Goal: Information Seeking & Learning: Check status

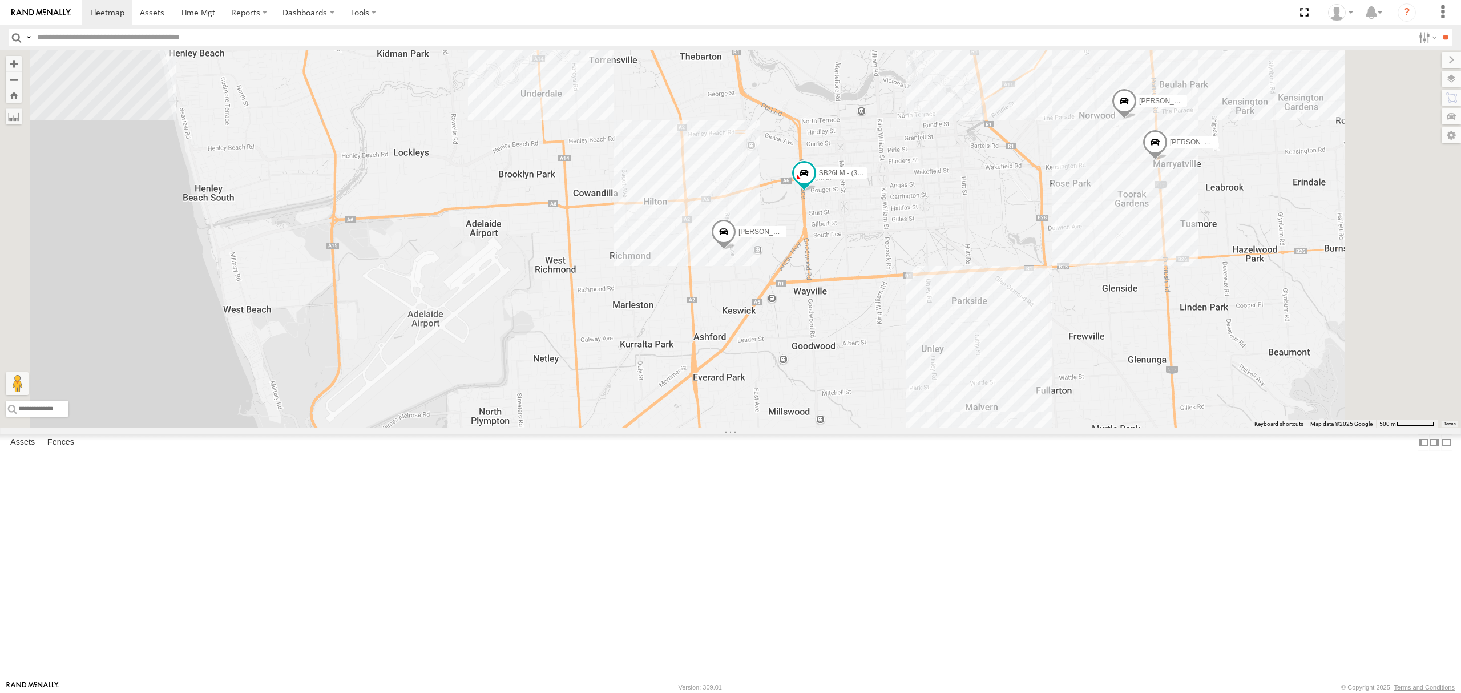
click at [0, 0] on div "S348CAH - [PERSON_NAME] All Assets" at bounding box center [0, 0] width 0 height 0
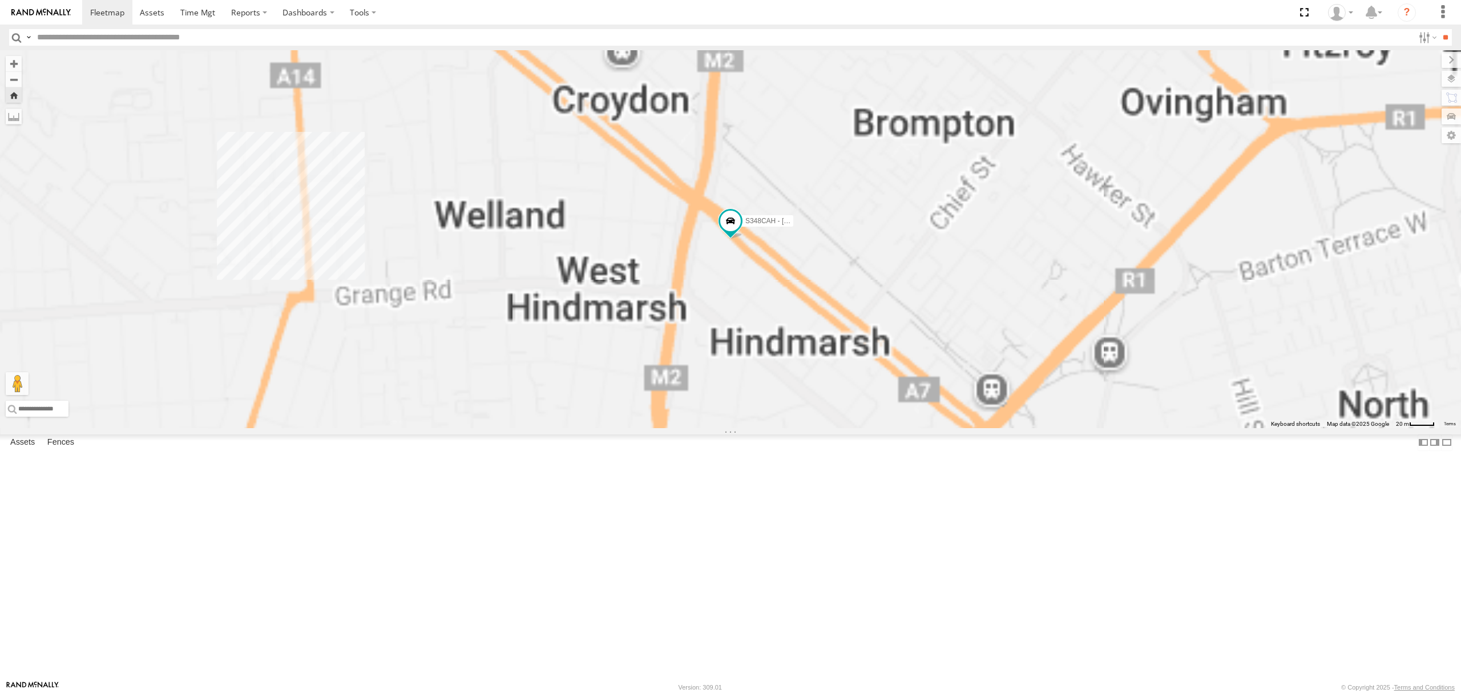
click at [0, 0] on div "4.8" at bounding box center [0, 0] width 0 height 0
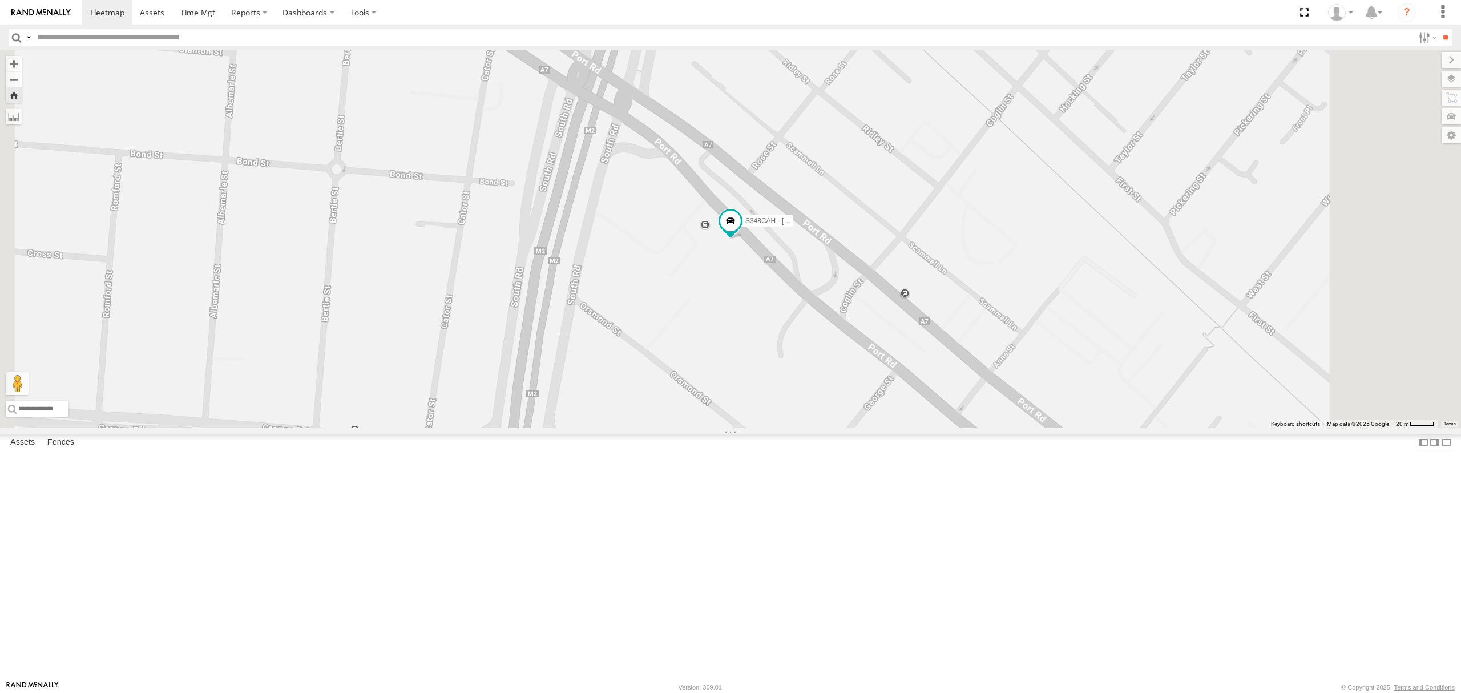
click at [0, 0] on div "All Assets" at bounding box center [0, 0] width 0 height 0
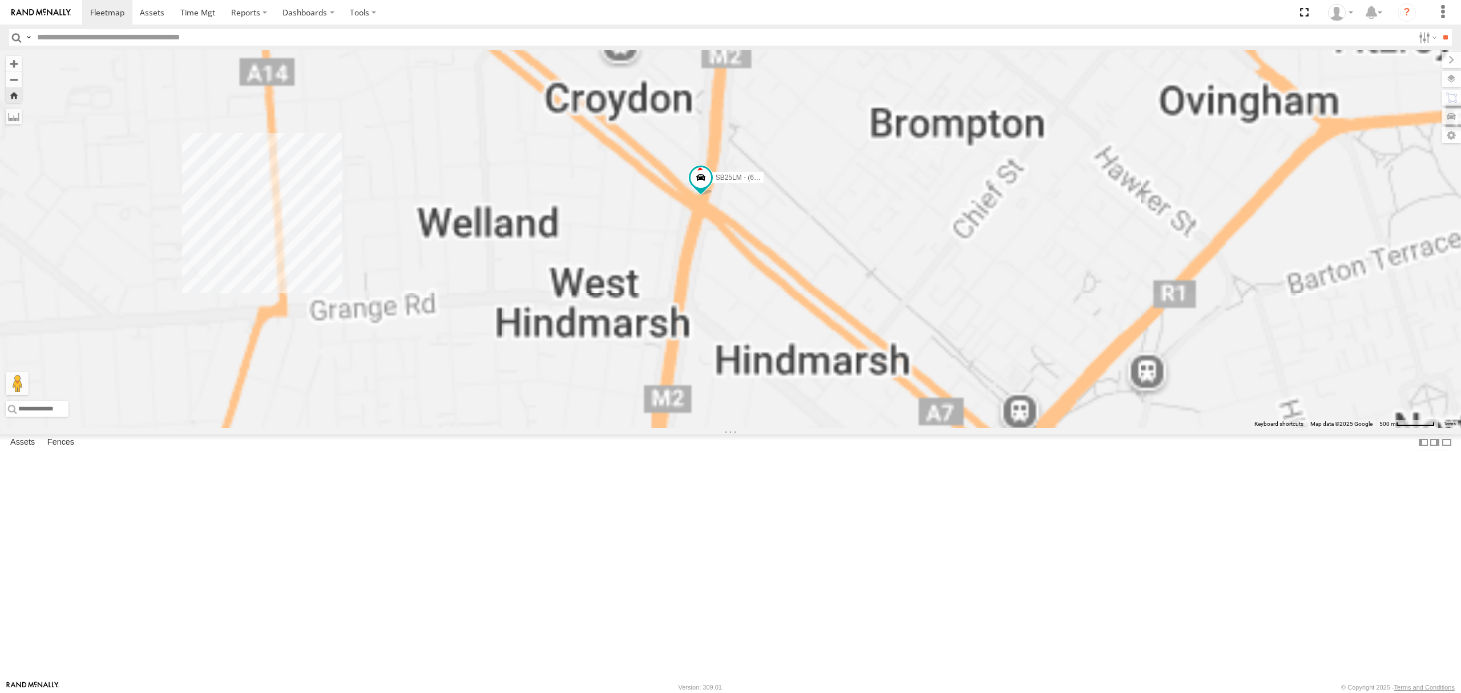
click at [0, 0] on div "All Assets" at bounding box center [0, 0] width 0 height 0
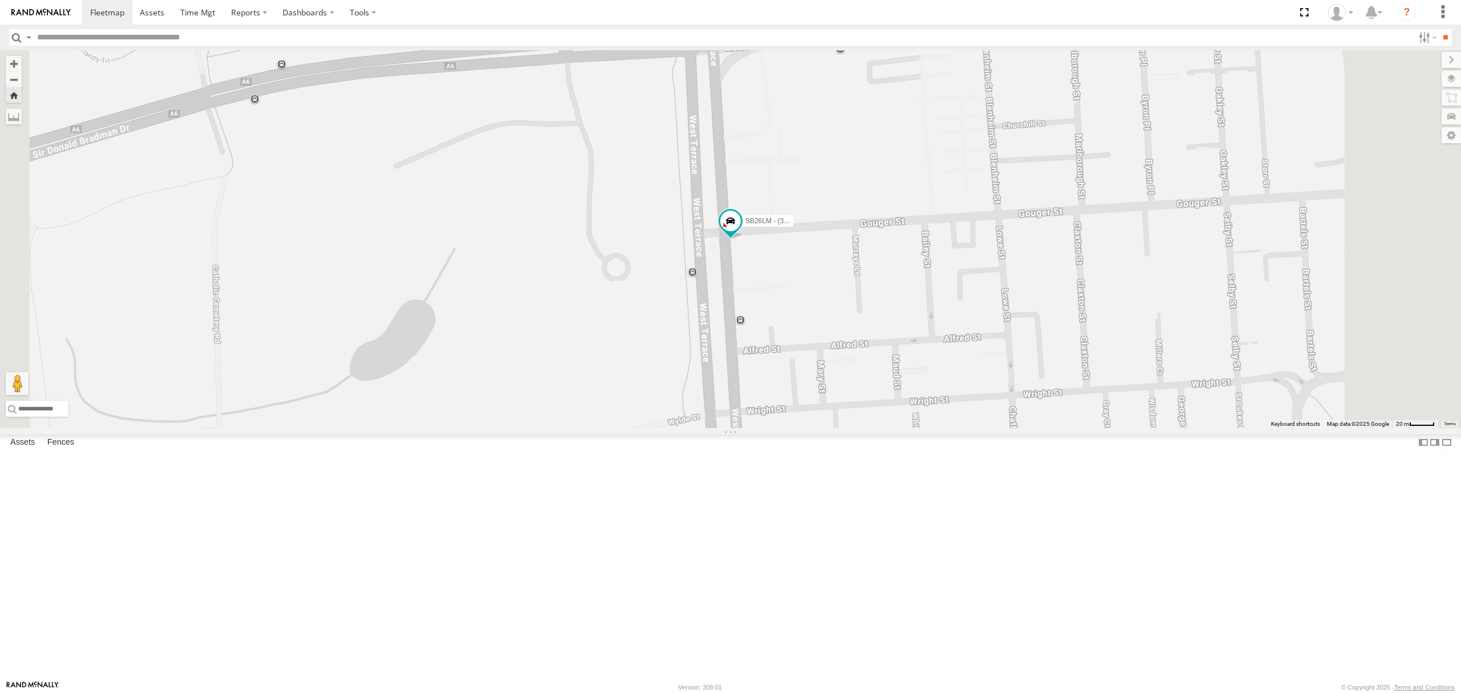
click at [0, 0] on div "13.8" at bounding box center [0, 0] width 0 height 0
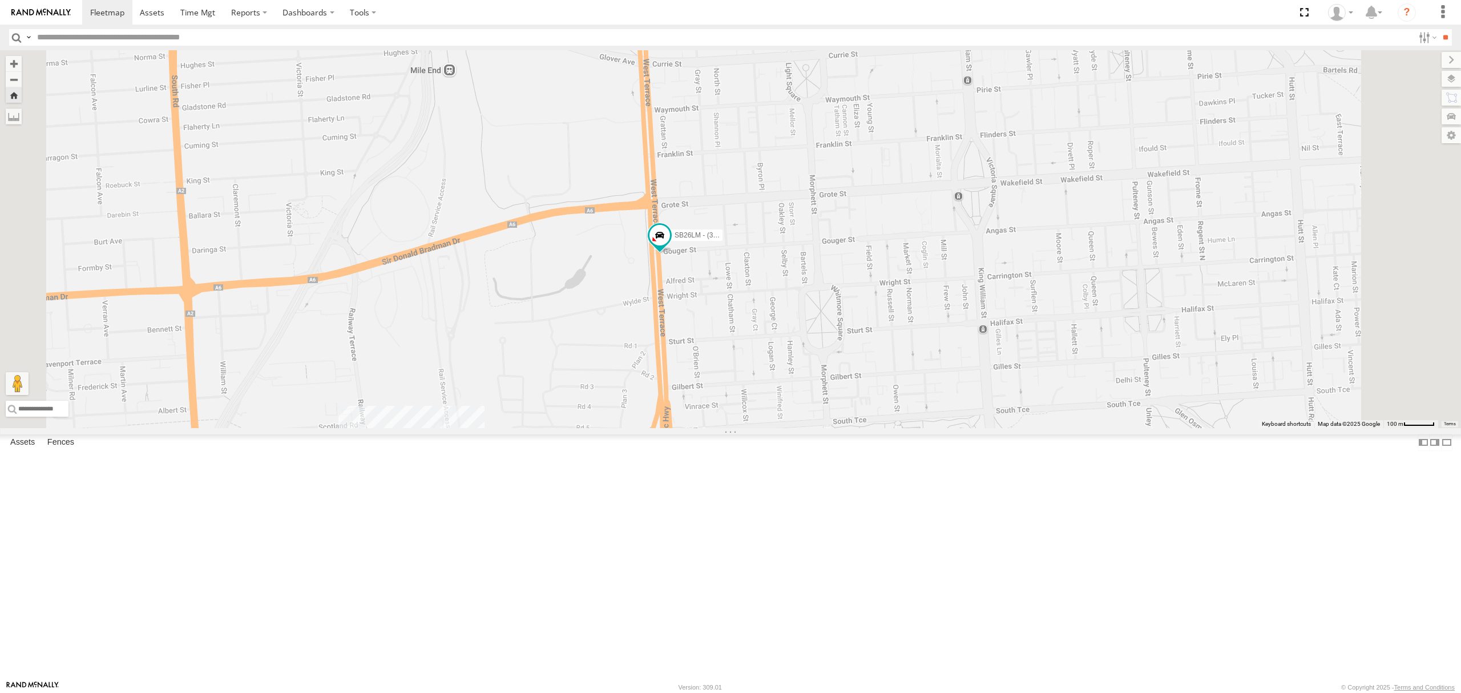
click at [0, 0] on div "S678CGD - Fridge It Sprinter" at bounding box center [0, 0] width 0 height 0
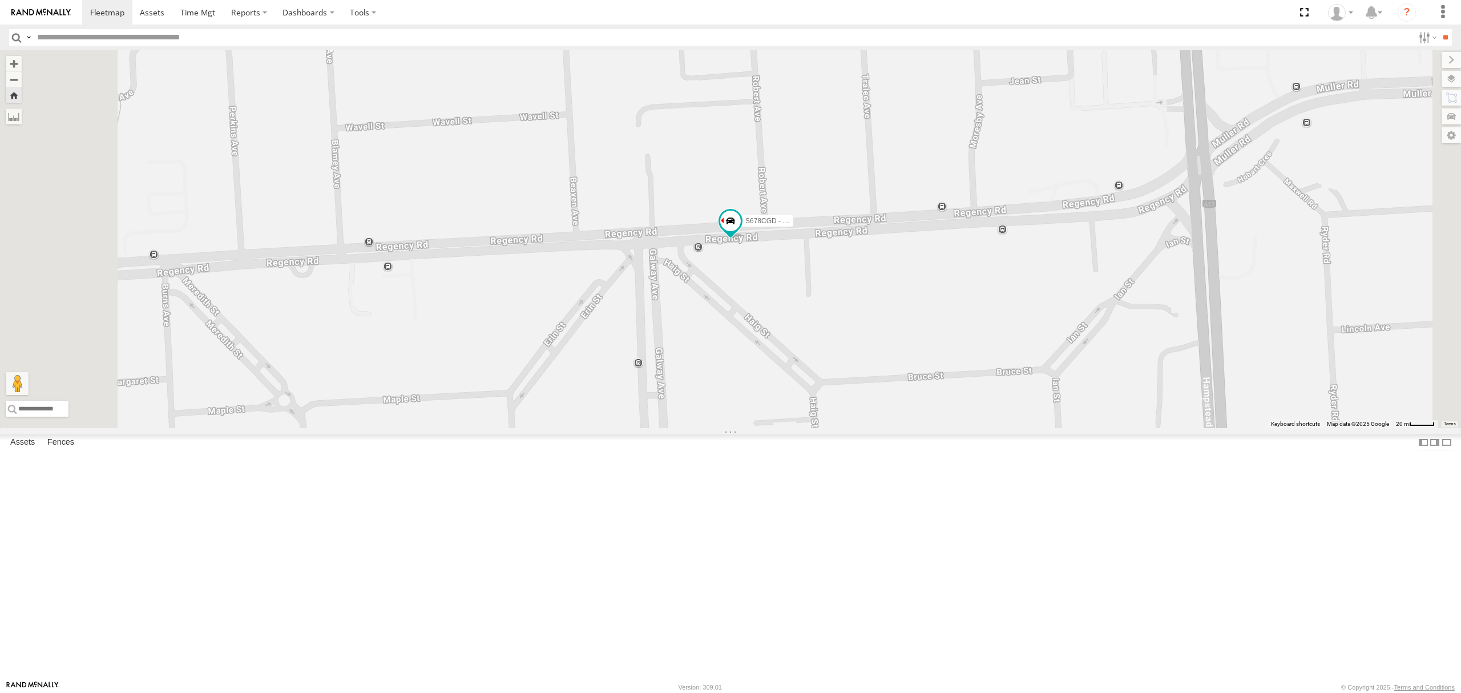
click at [0, 0] on div "SY71FR - (16P TRAILER) PM1 All Assets" at bounding box center [0, 0] width 0 height 0
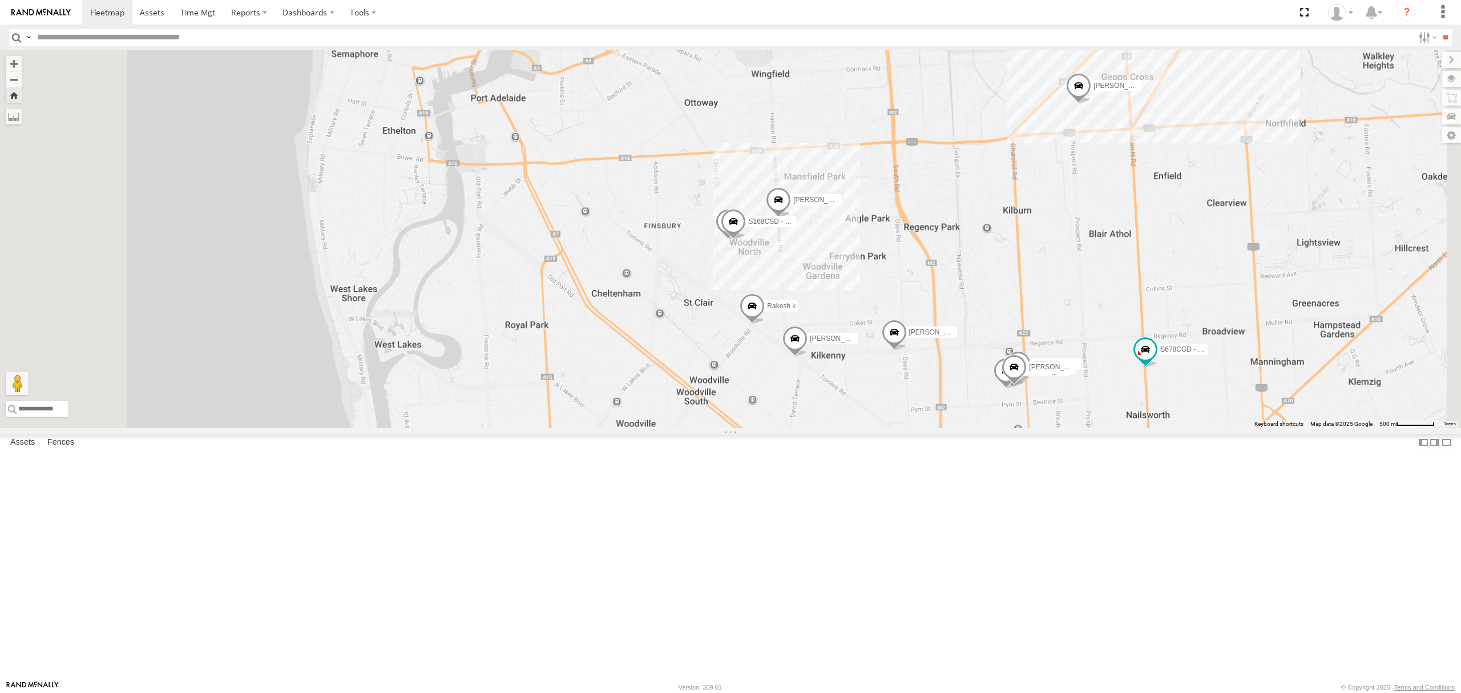
click at [0, 0] on div "All Assets" at bounding box center [0, 0] width 0 height 0
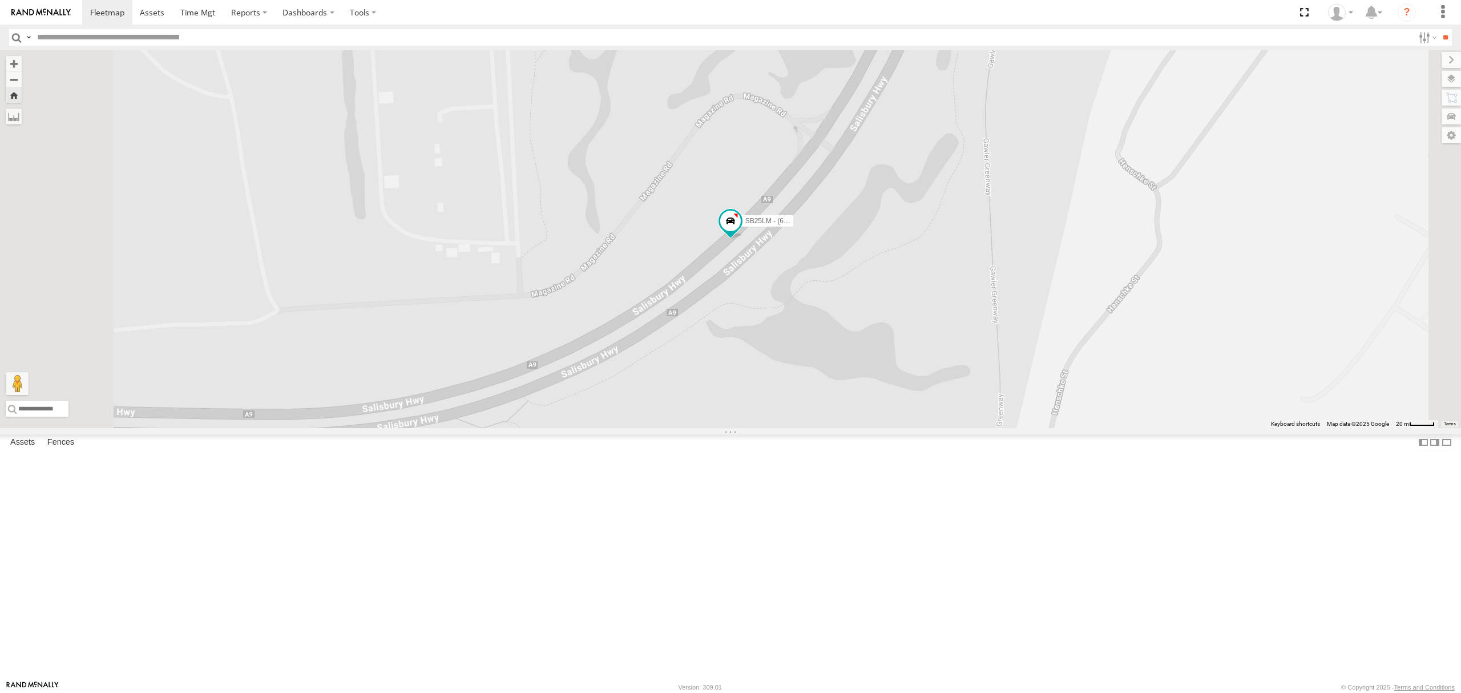
click at [0, 0] on div "S348CAH - [PERSON_NAME]" at bounding box center [0, 0] width 0 height 0
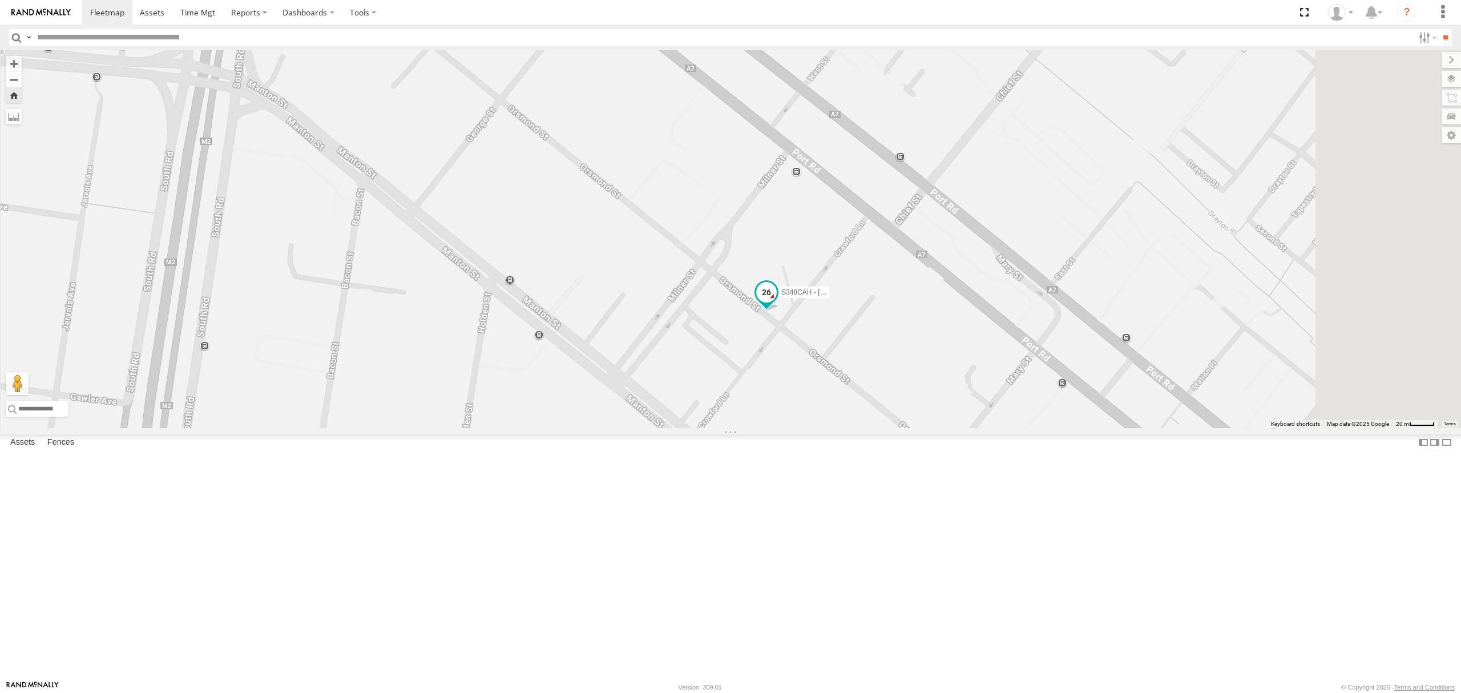
click at [777, 303] on span at bounding box center [766, 292] width 21 height 21
click at [0, 0] on div "S348CAH - [PERSON_NAME] All Assets [GEOGRAPHIC_DATA][PERSON_NAME] -34.90503 138…" at bounding box center [0, 0] width 0 height 0
click at [0, 0] on div "All Assets" at bounding box center [0, 0] width 0 height 0
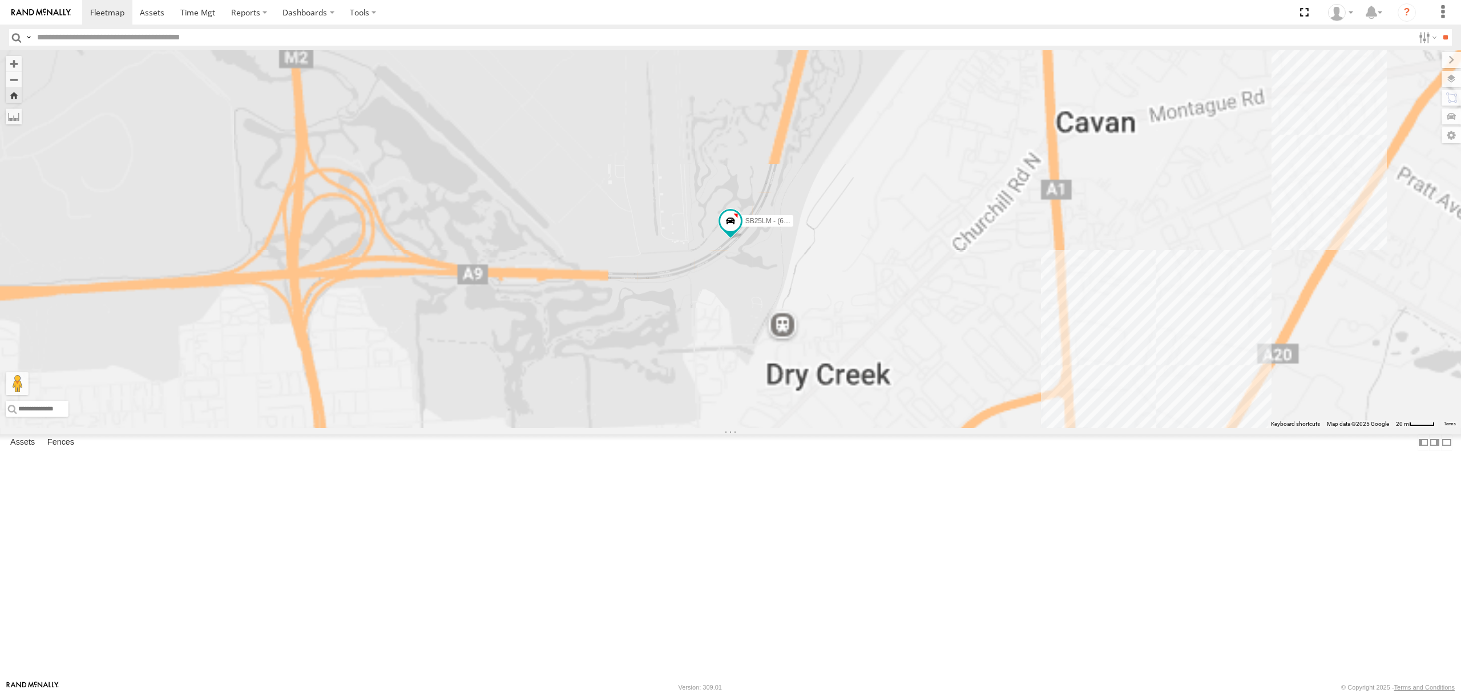
click at [0, 0] on div "4.3" at bounding box center [0, 0] width 0 height 0
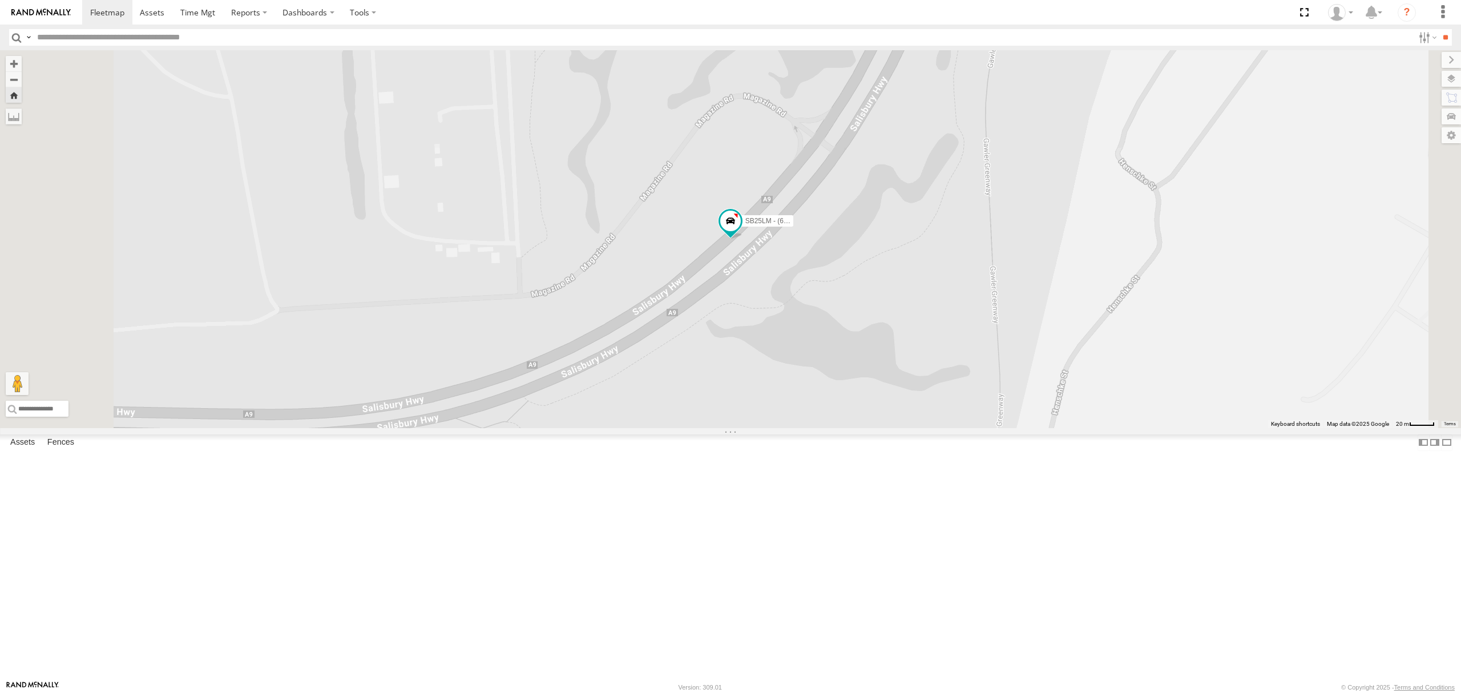
click at [0, 0] on div "S678CGD - Fridge It Sprinter" at bounding box center [0, 0] width 0 height 0
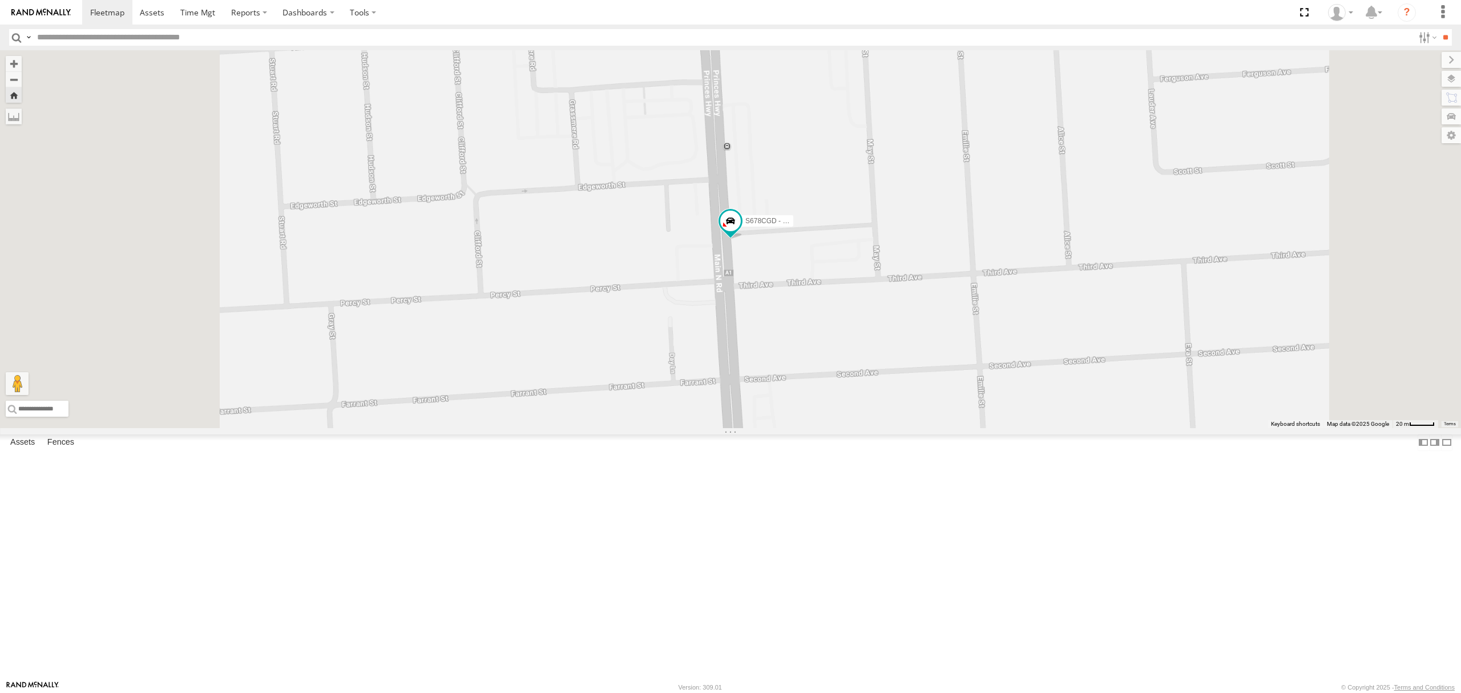
click at [0, 0] on div "All Assets" at bounding box center [0, 0] width 0 height 0
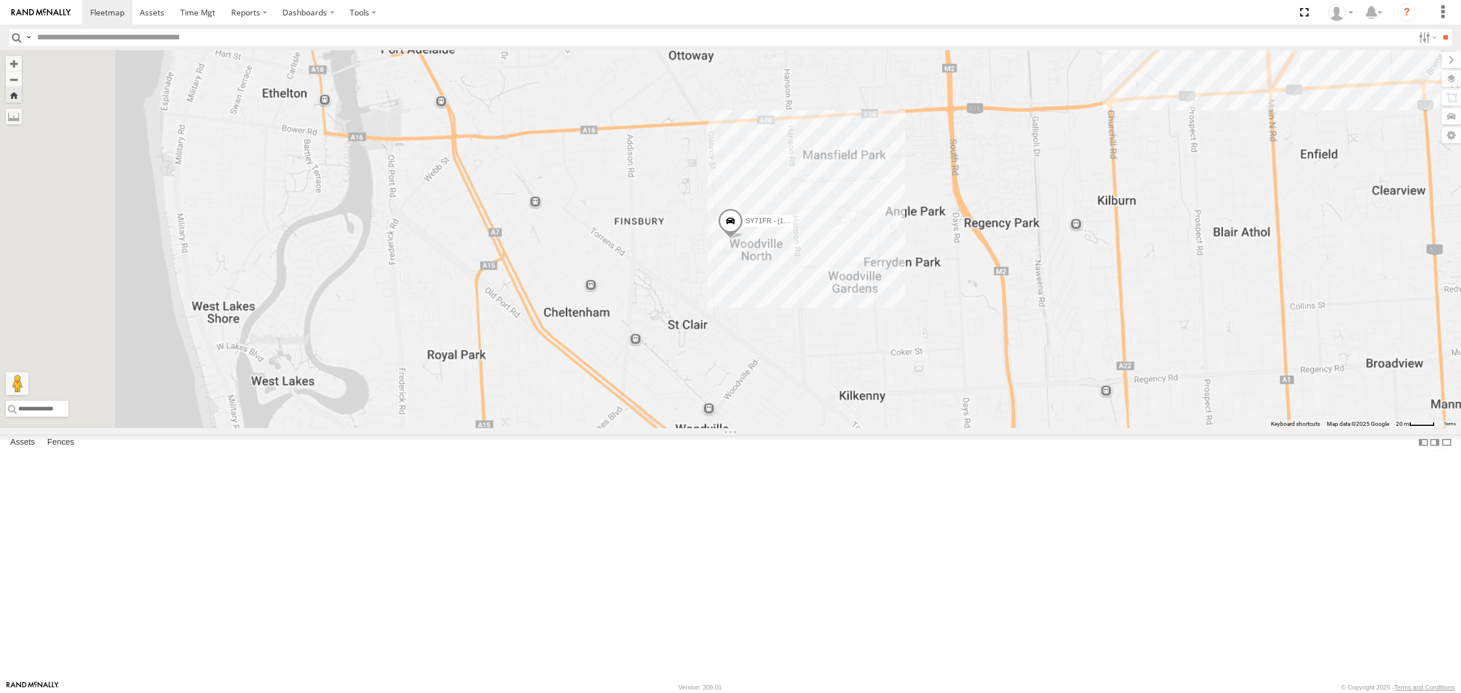
click at [0, 0] on div "S254CLT - [PERSON_NAME] All Assets" at bounding box center [0, 0] width 0 height 0
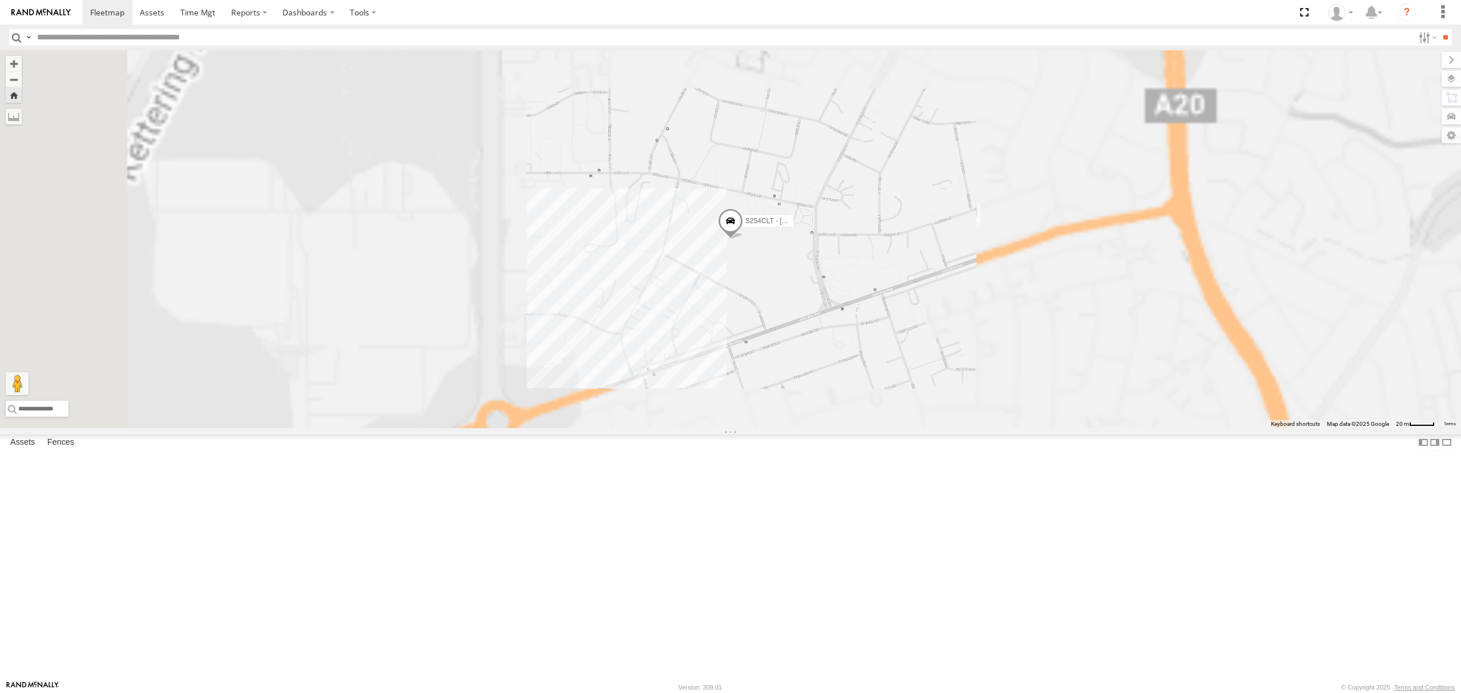
click at [0, 0] on div "S168CSD - Fridge It Spaceship All Assets" at bounding box center [0, 0] width 0 height 0
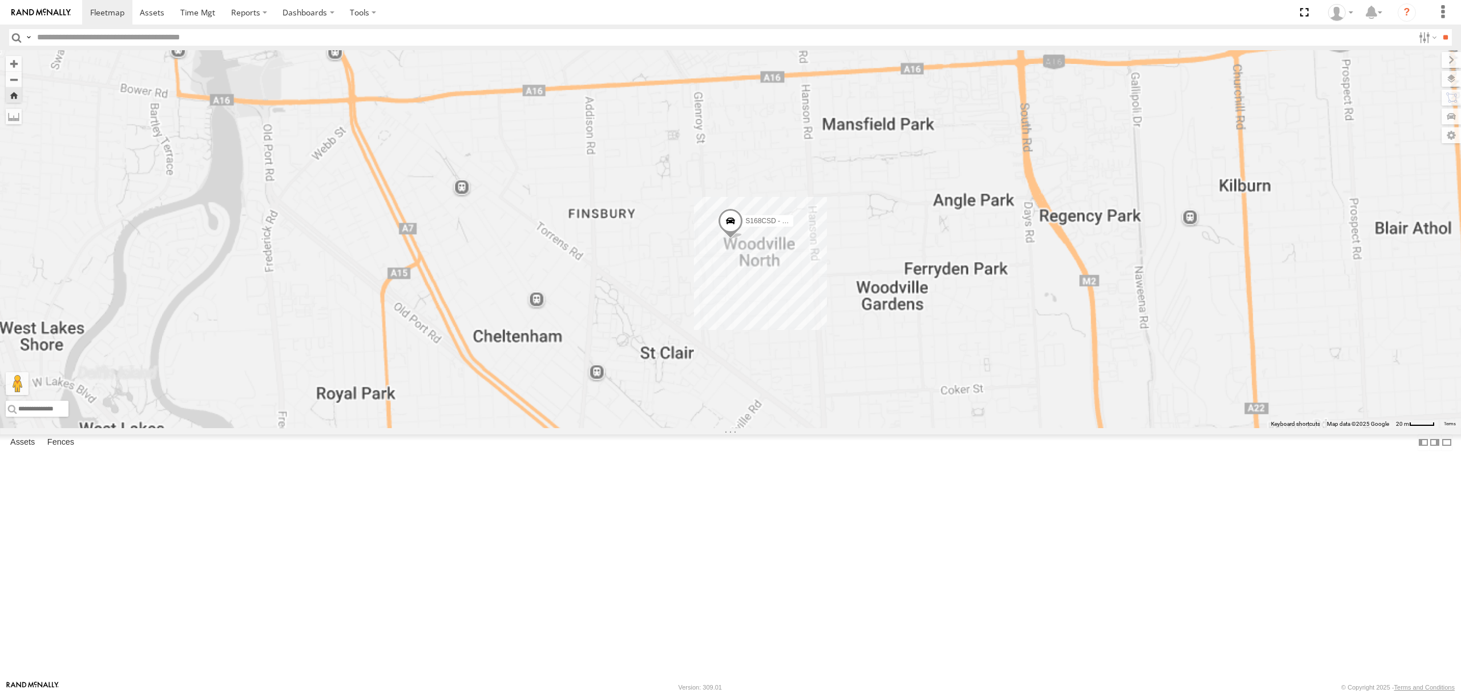
click at [0, 0] on div "S254CLT - [PERSON_NAME]" at bounding box center [0, 0] width 0 height 0
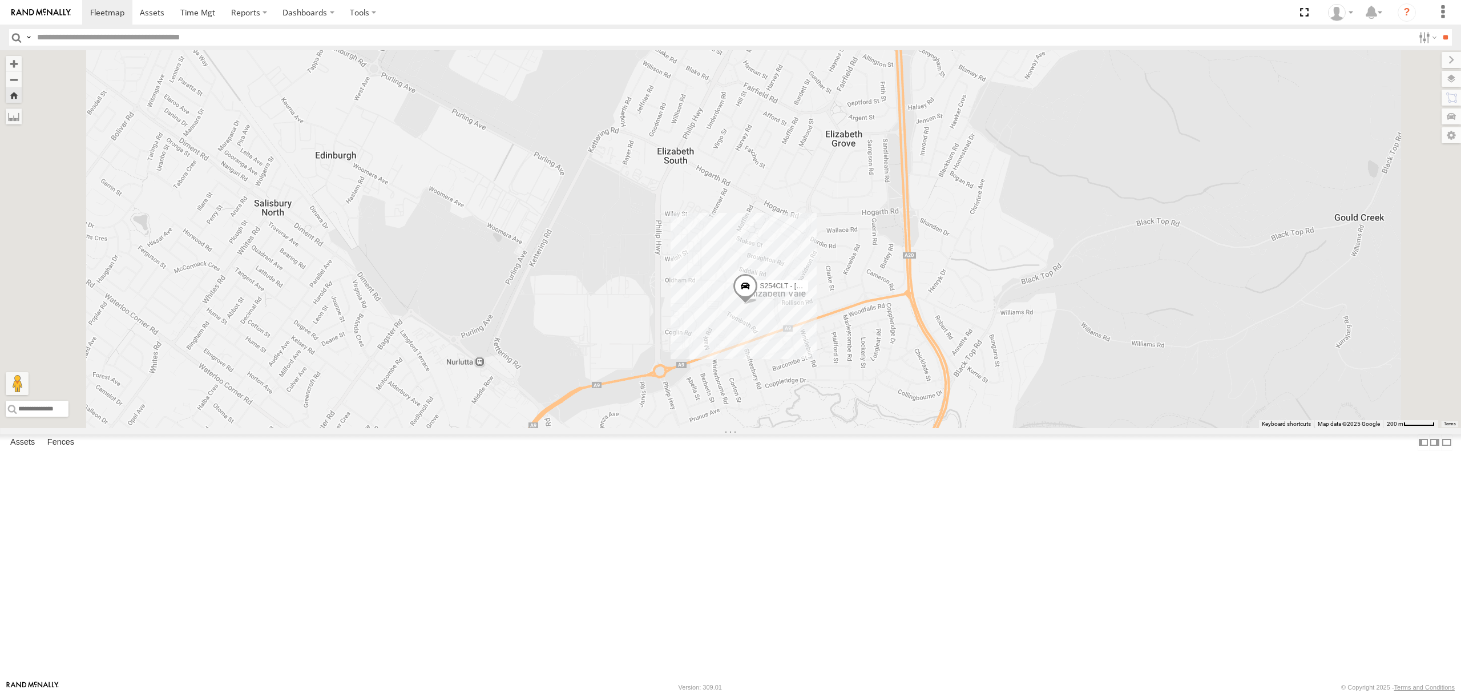
click at [0, 0] on div "All Assets" at bounding box center [0, 0] width 0 height 0
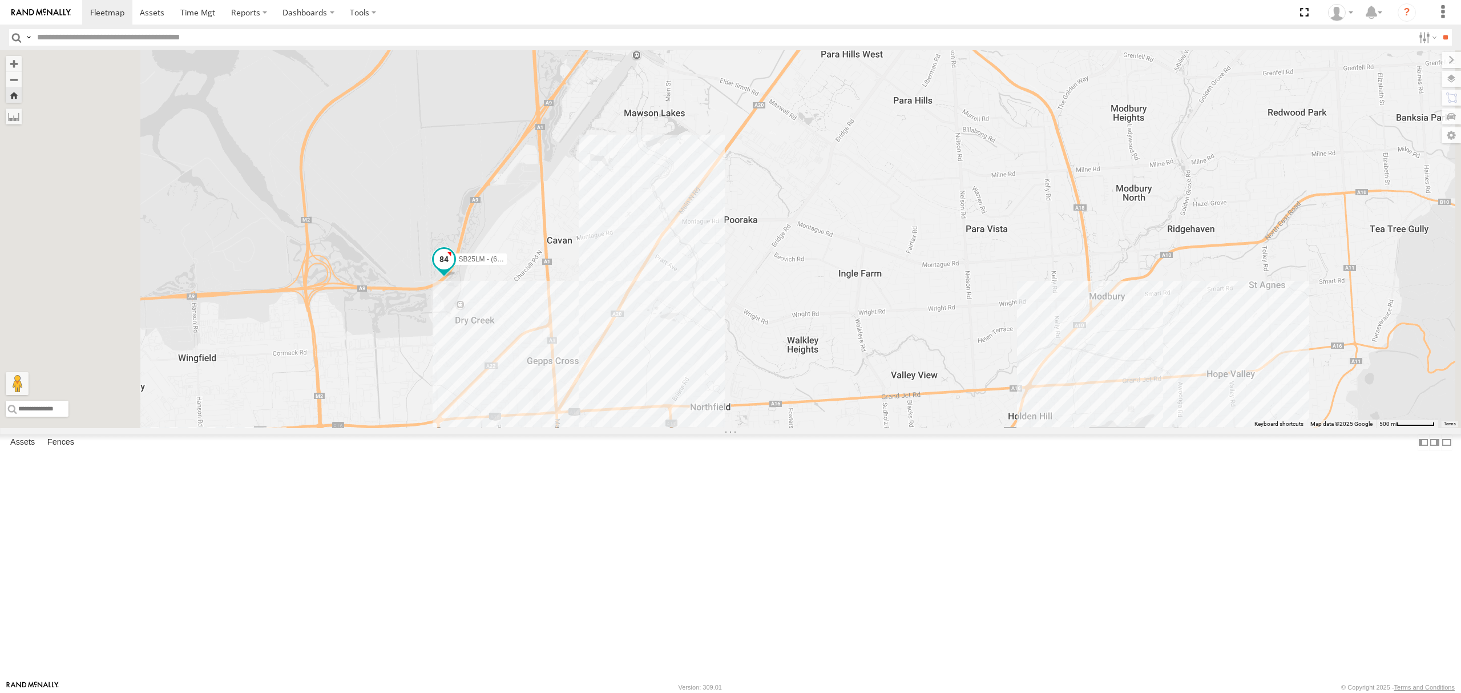
click at [454, 269] on span at bounding box center [444, 259] width 21 height 21
click at [571, 428] on div "SB25LM - (6P HINO) R6 SB25LM - (6P HINO) R6 All Assets [GEOGRAPHIC_DATA] -34.83…" at bounding box center [730, 239] width 1461 height 378
click at [0, 0] on div "All Assets" at bounding box center [0, 0] width 0 height 0
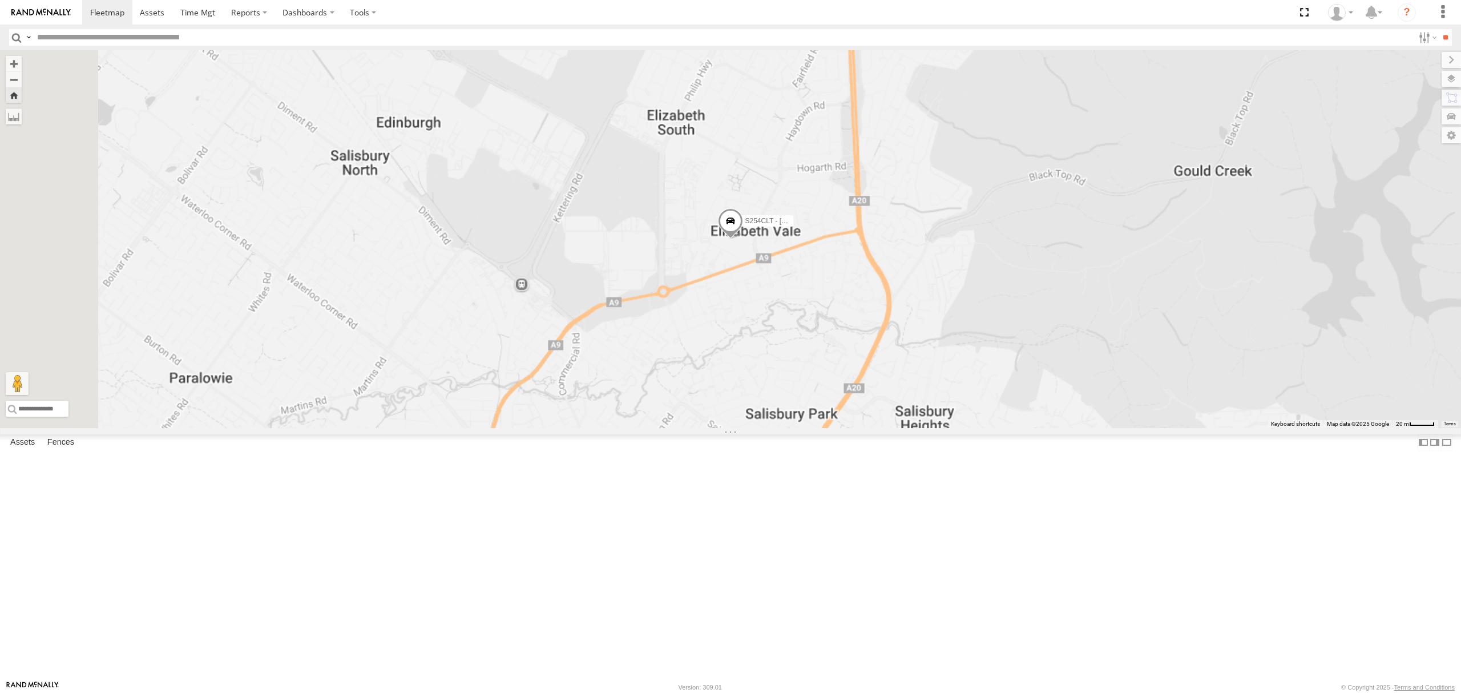
click at [0, 0] on div "All Assets" at bounding box center [0, 0] width 0 height 0
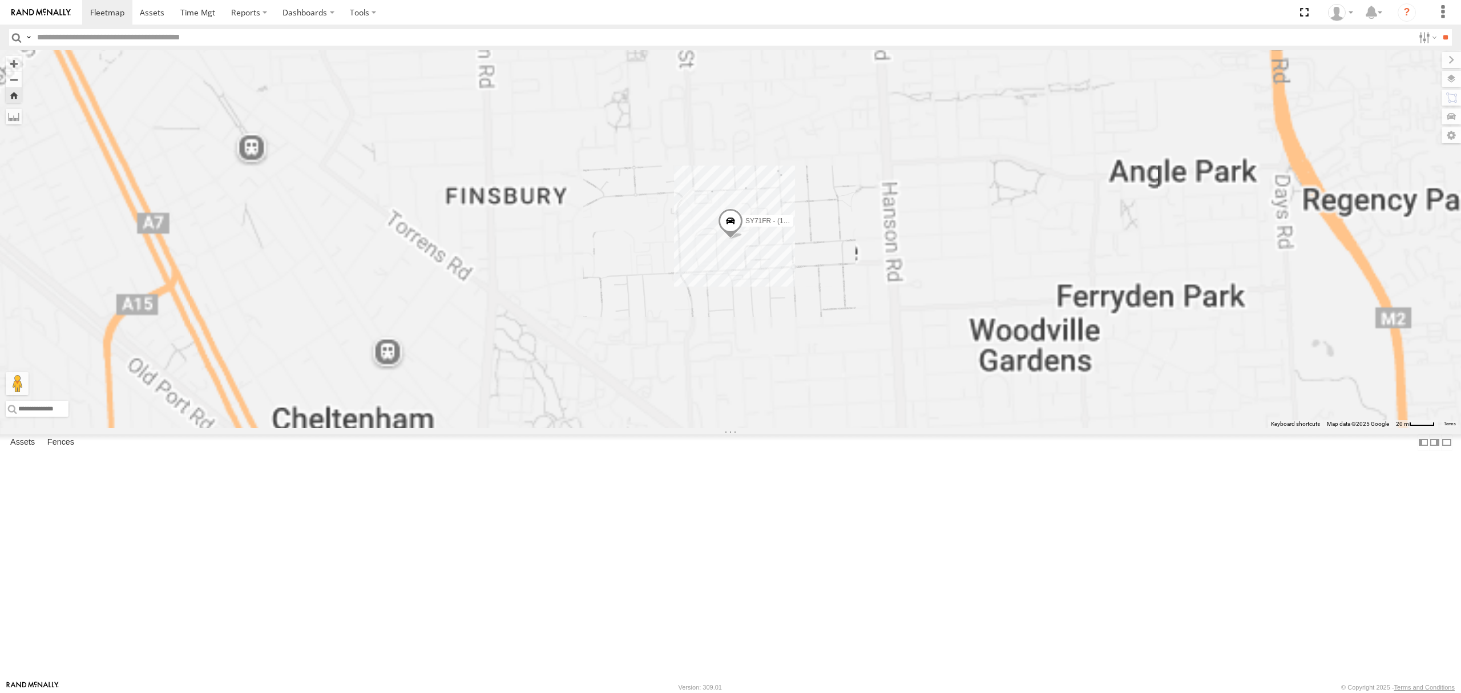
click at [0, 0] on div "All Assets" at bounding box center [0, 0] width 0 height 0
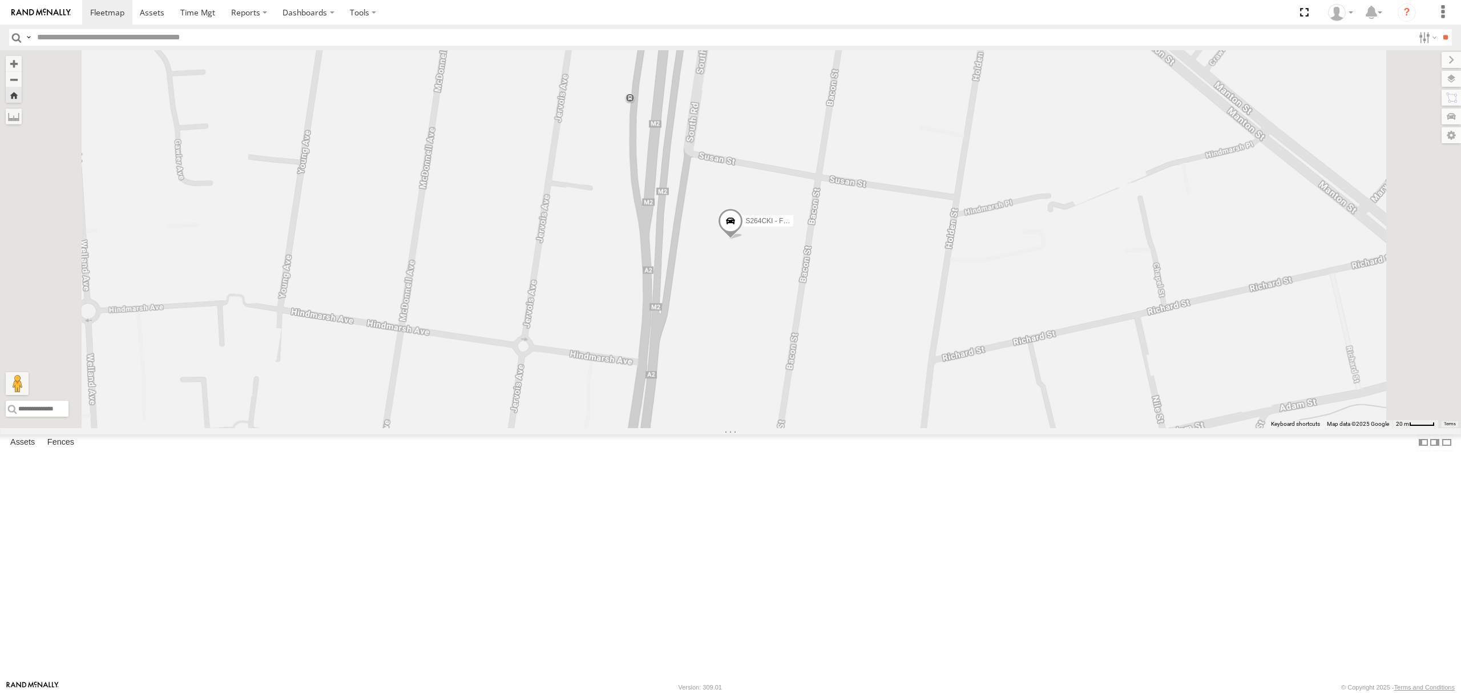
drag, startPoint x: 874, startPoint y: 356, endPoint x: 801, endPoint y: 484, distance: 147.3
click at [743, 240] on span at bounding box center [730, 224] width 25 height 31
click at [644, 428] on div "S264CKI - Fridge It Crafter S264CKI - Fridge It Crafter All Assets South [PERSO…" at bounding box center [730, 239] width 1461 height 378
click at [0, 0] on div "SB26LM - (3P HINO) R7" at bounding box center [0, 0] width 0 height 0
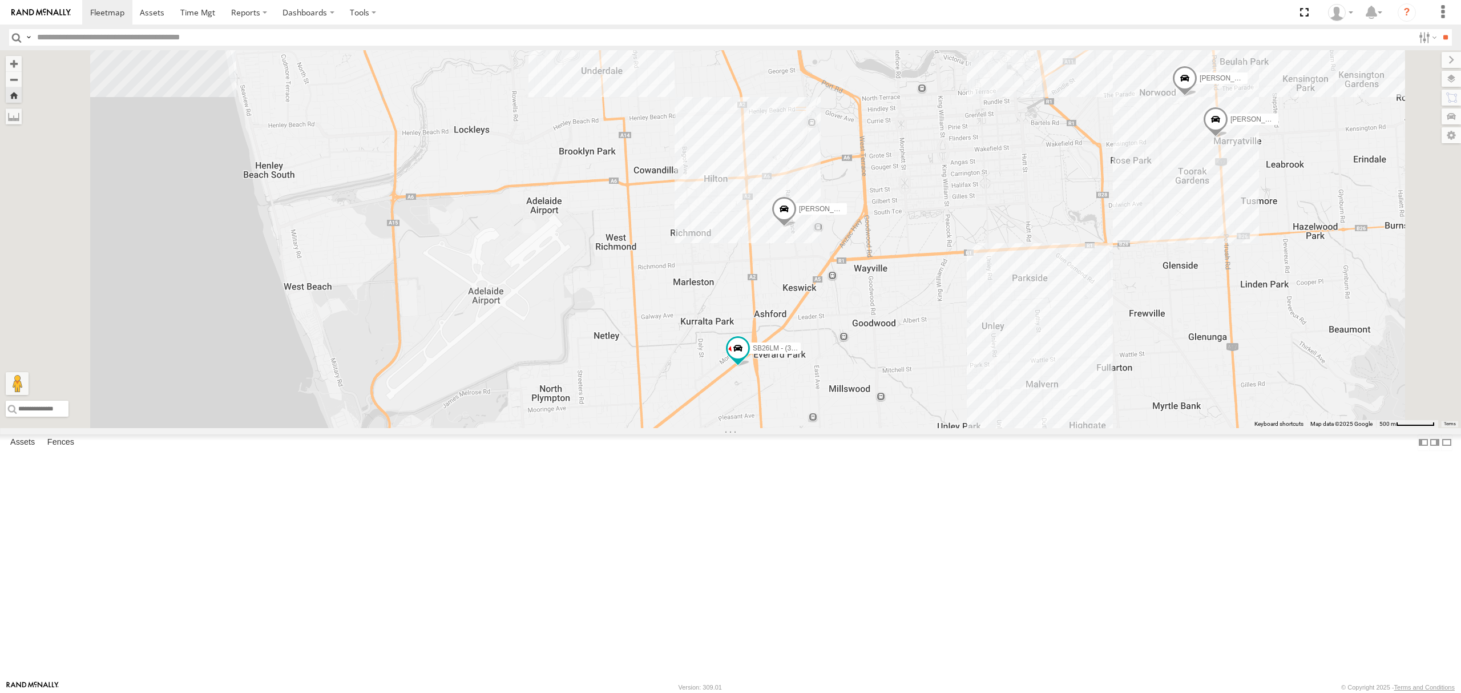
drag, startPoint x: 610, startPoint y: 265, endPoint x: 618, endPoint y: 432, distance: 166.3
click at [618, 428] on div "SB26LM - (3P HINO) R7 [PERSON_NAME] [PERSON_NAME] [PERSON_NAME]" at bounding box center [730, 239] width 1461 height 378
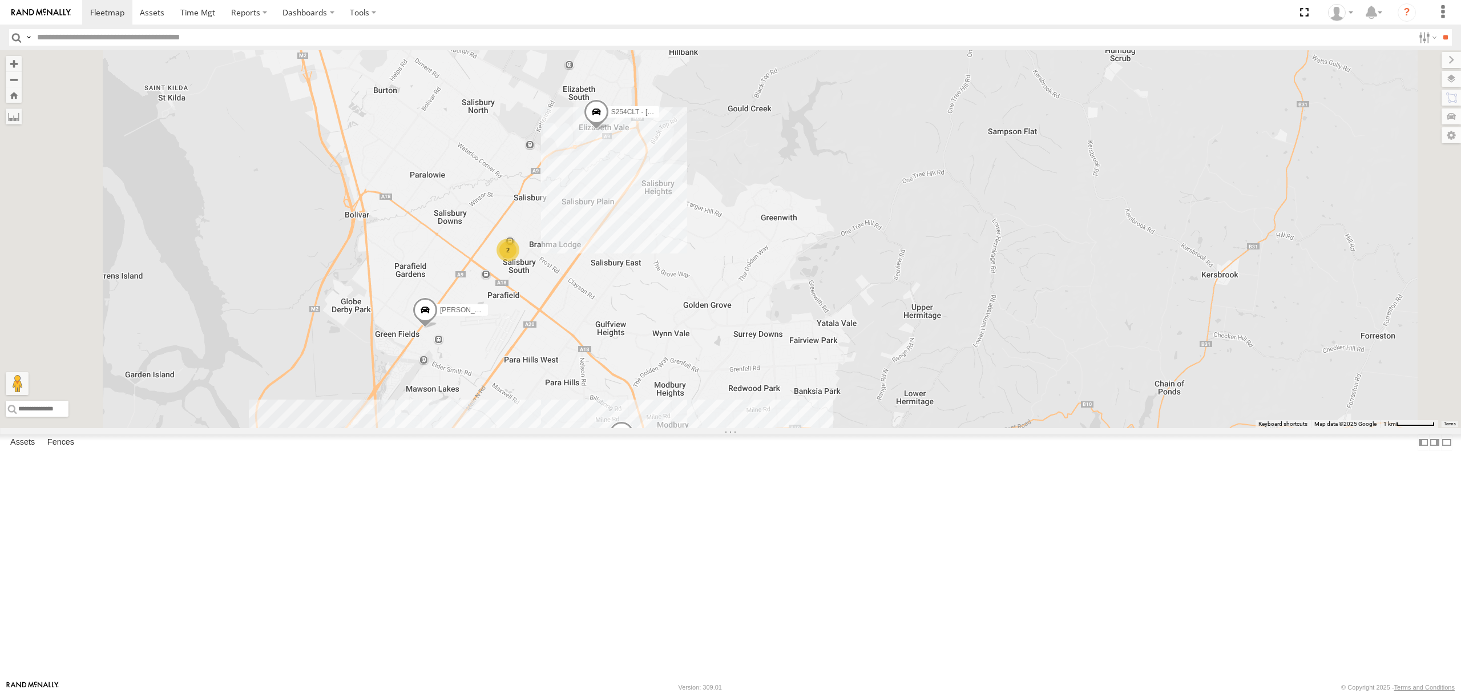
click at [0, 0] on div "All Assets" at bounding box center [0, 0] width 0 height 0
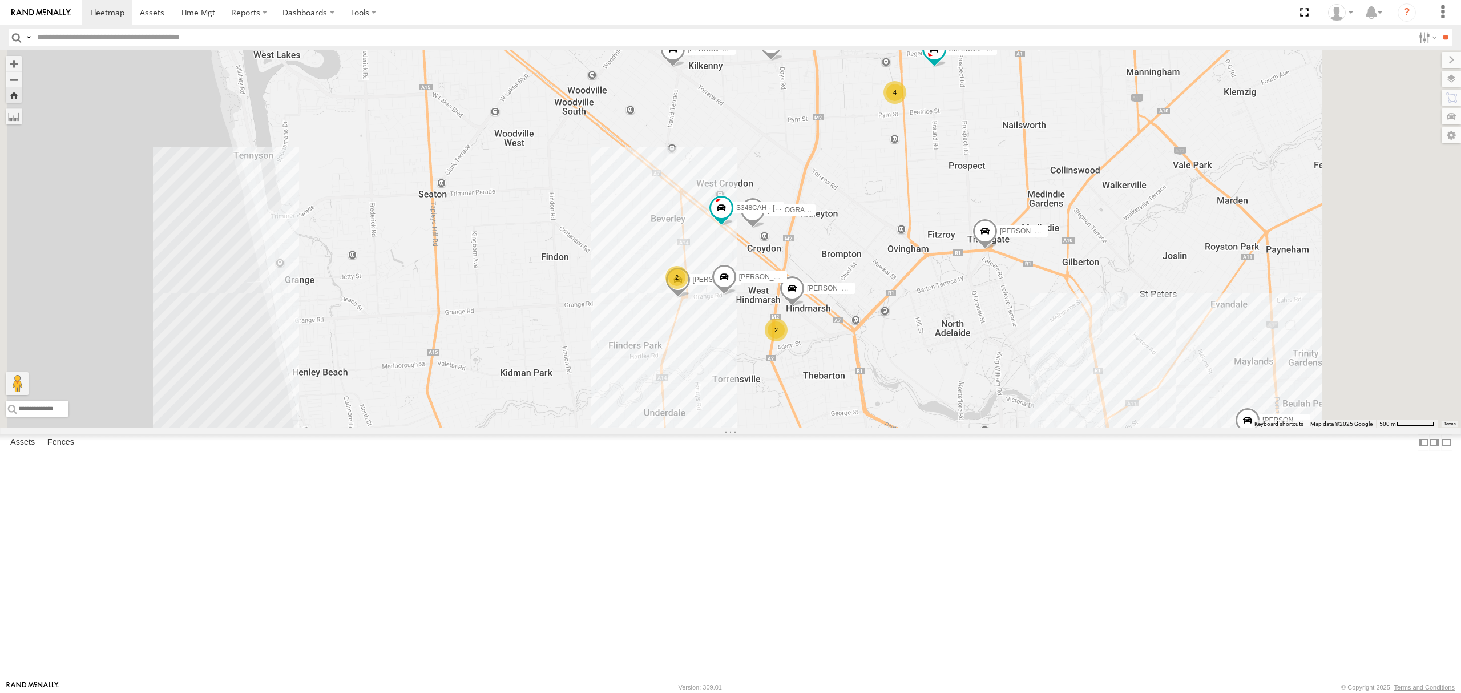
click at [0, 0] on div "All Assets" at bounding box center [0, 0] width 0 height 0
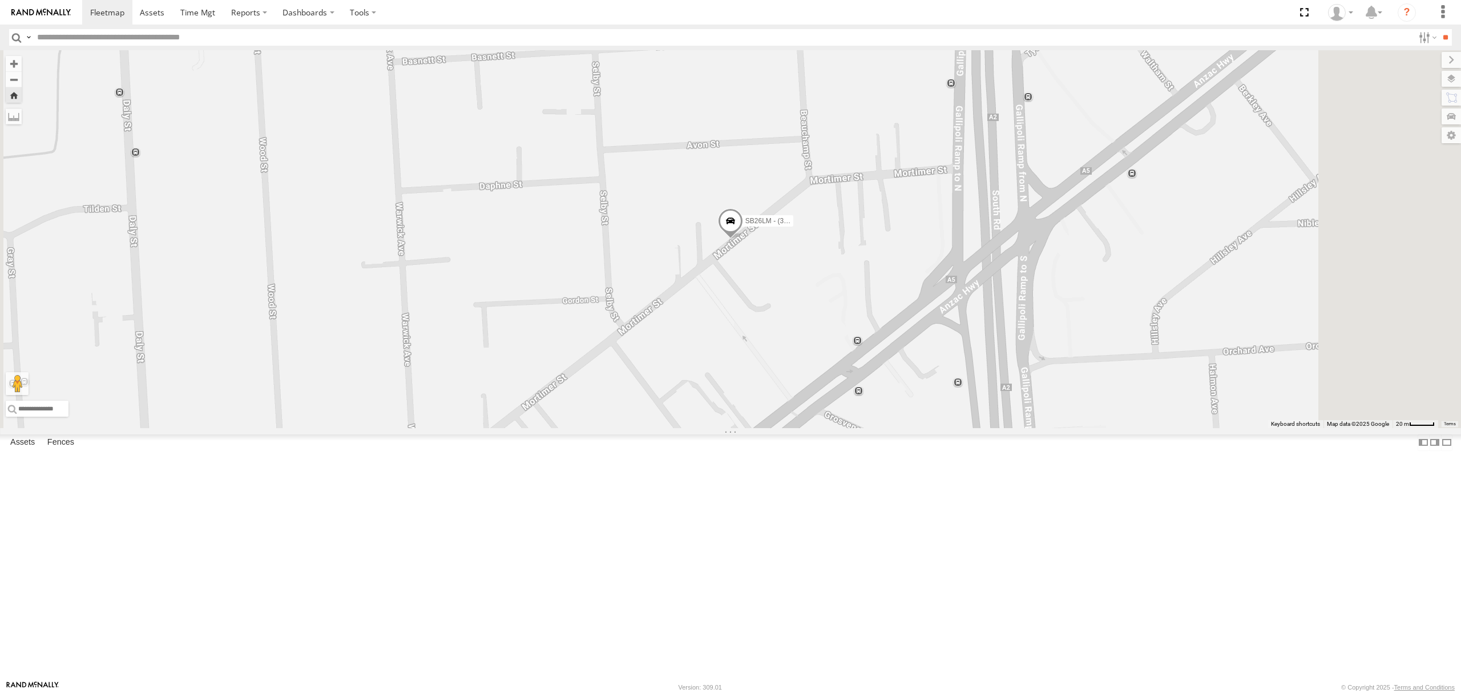
click at [743, 239] on span at bounding box center [730, 223] width 25 height 31
click at [0, 0] on div "S678CGD - Fridge It Sprinter" at bounding box center [0, 0] width 0 height 0
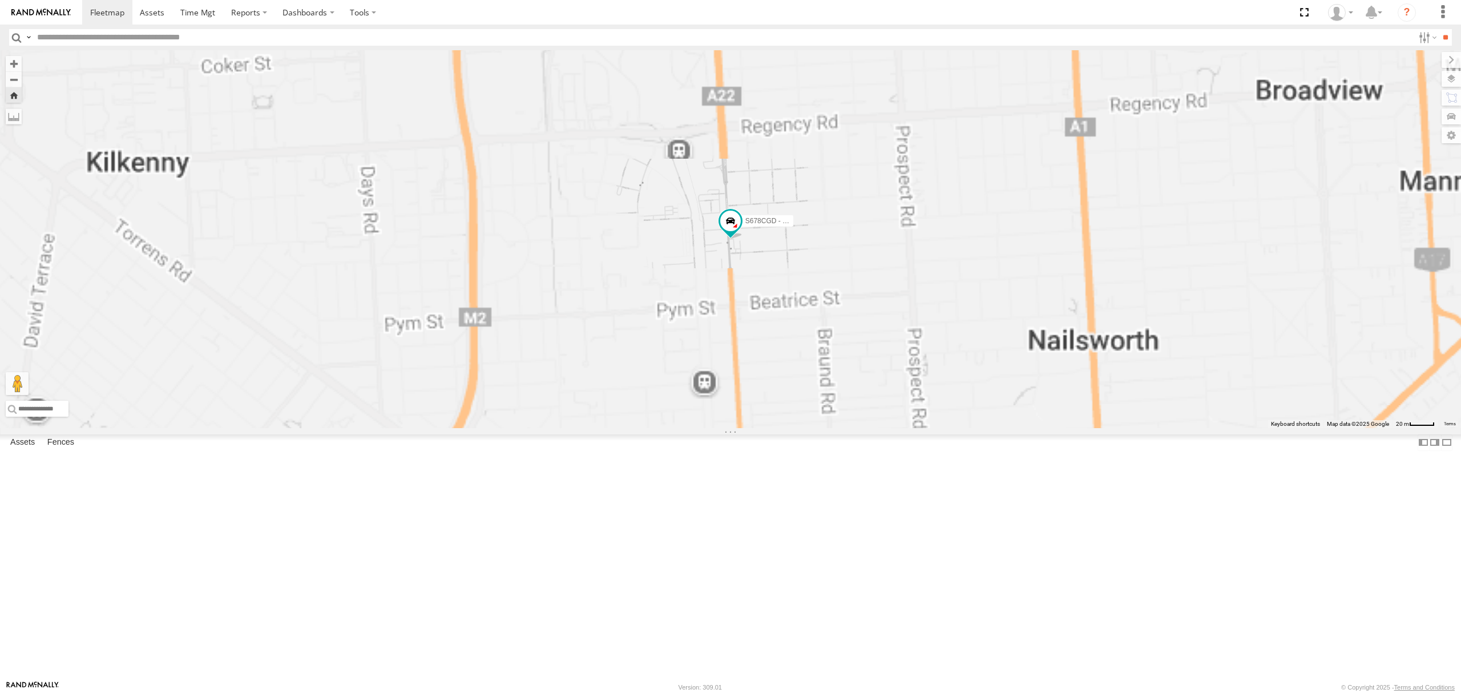
click at [0, 0] on div "All Assets" at bounding box center [0, 0] width 0 height 0
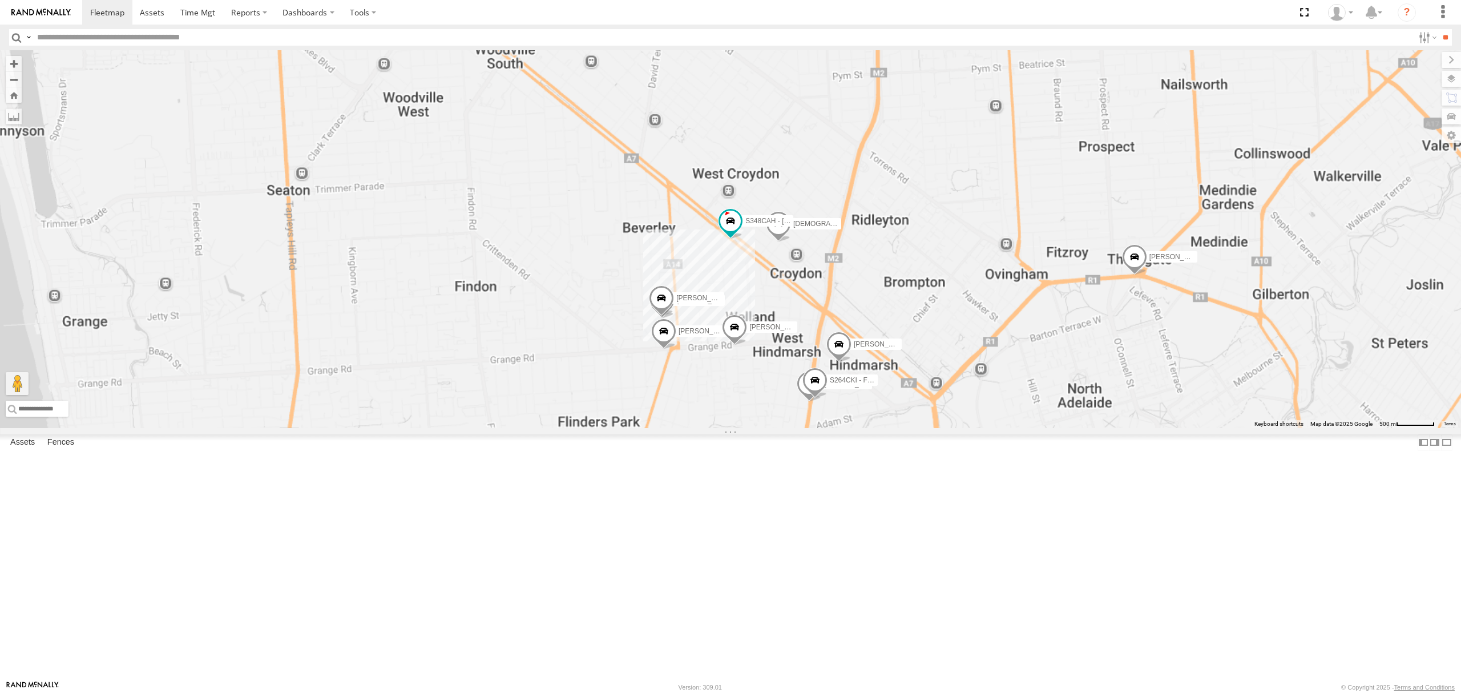
click at [0, 0] on div "All Assets" at bounding box center [0, 0] width 0 height 0
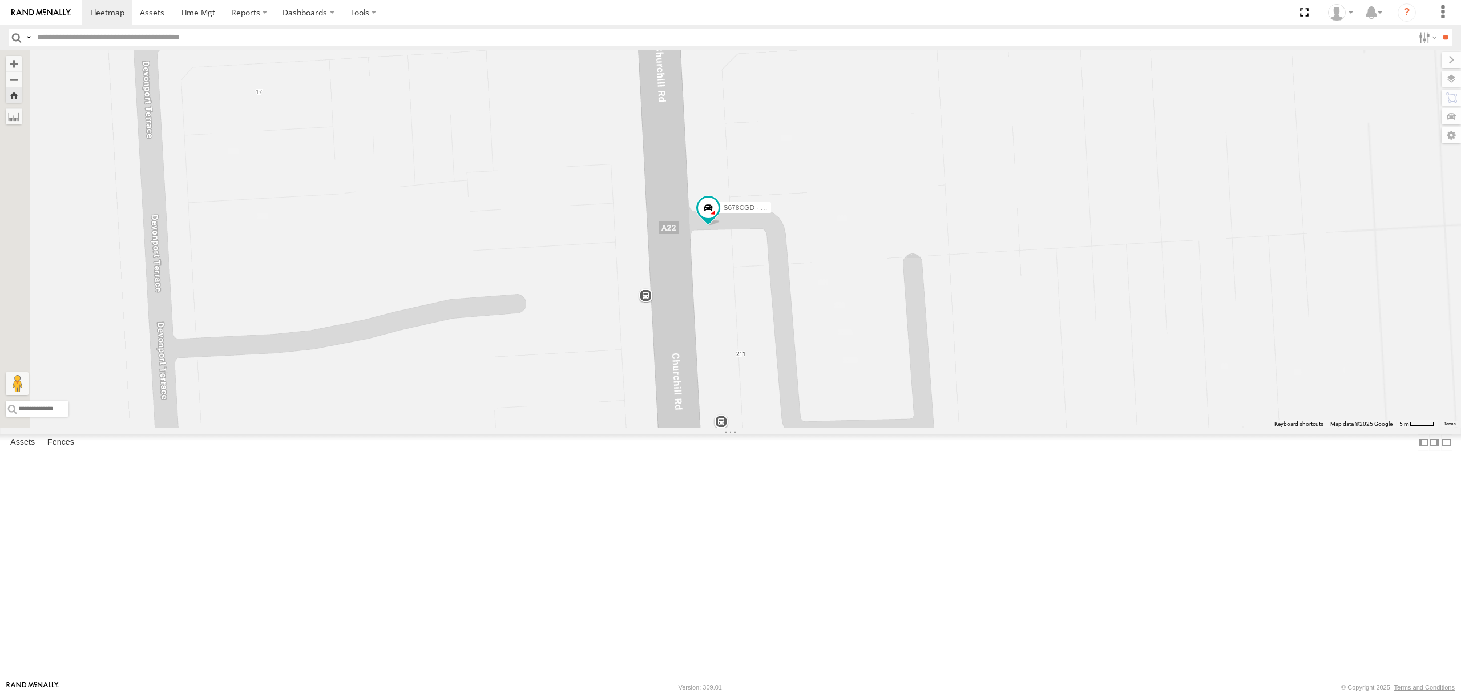
click at [0, 0] on div "S254CLT - [PERSON_NAME]" at bounding box center [0, 0] width 0 height 0
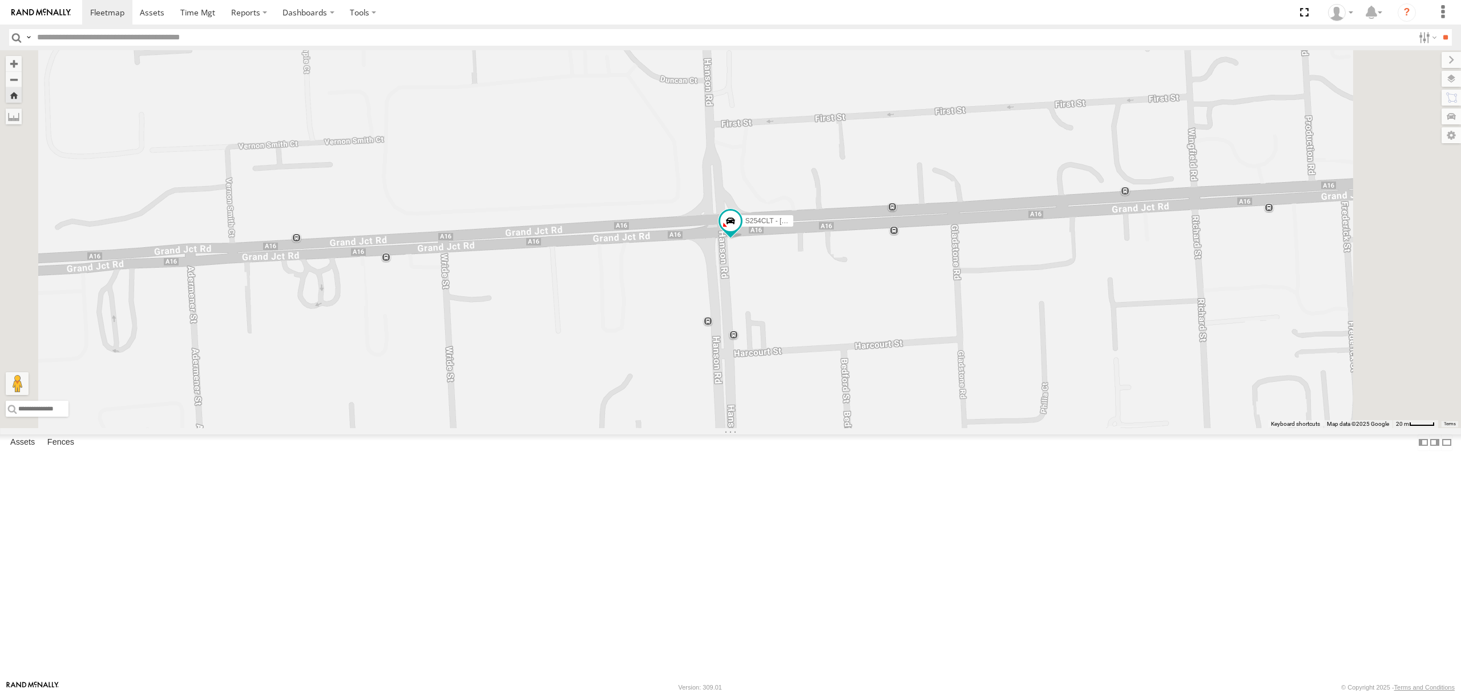
click at [0, 0] on div "All Assets" at bounding box center [0, 0] width 0 height 0
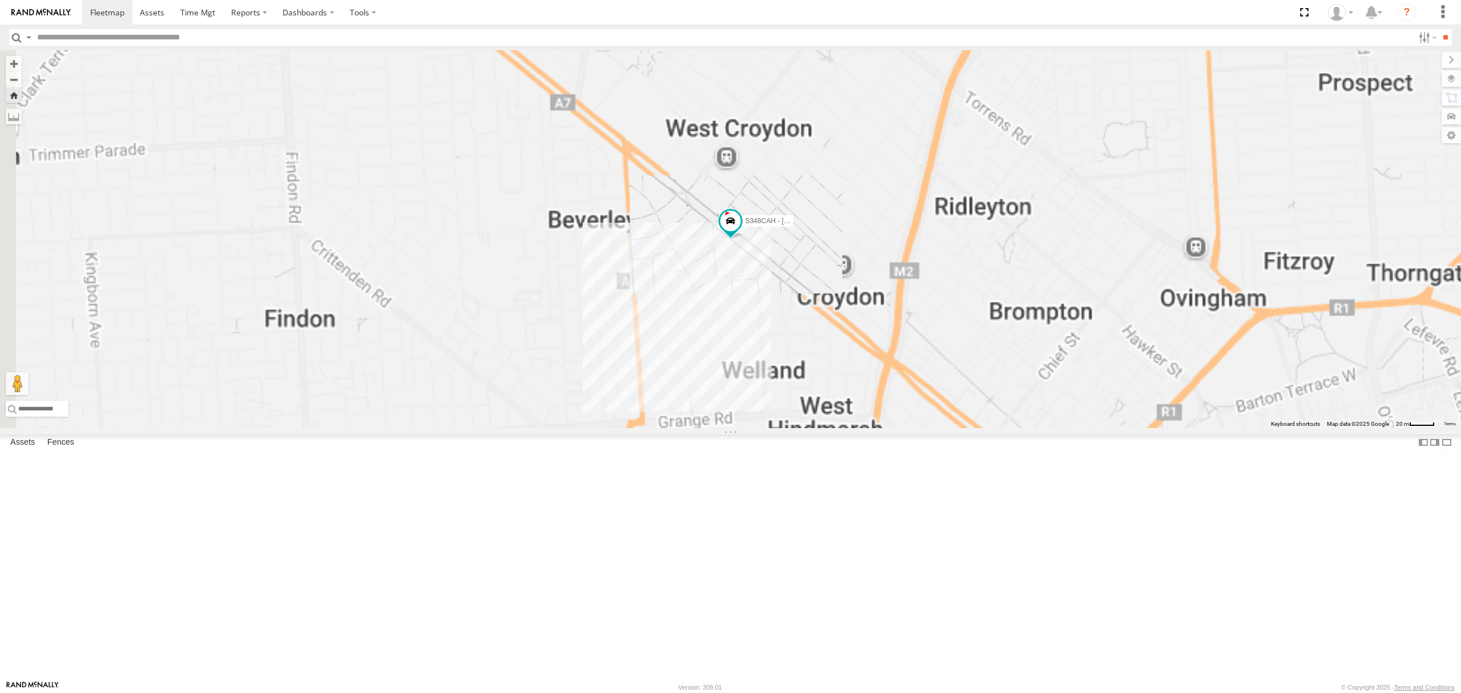
click at [0, 0] on div "All Assets" at bounding box center [0, 0] width 0 height 0
